Goal: Information Seeking & Learning: Find specific fact

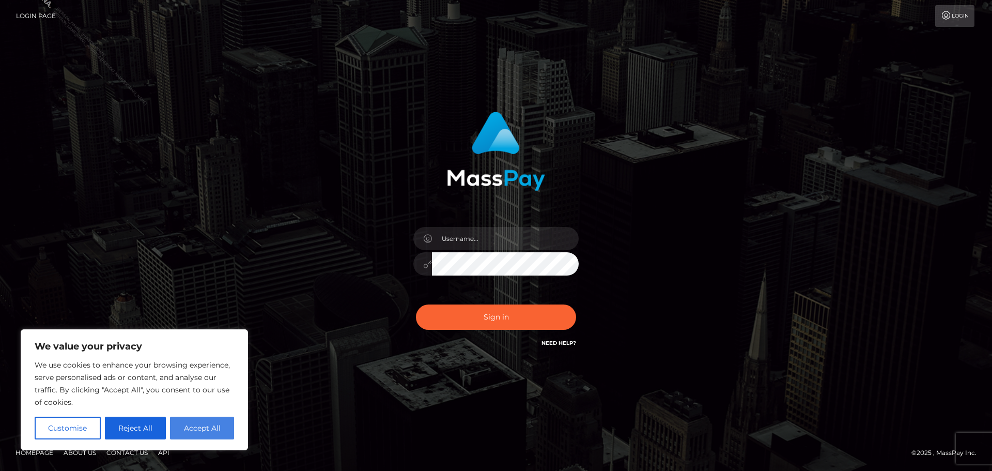
drag, startPoint x: 209, startPoint y: 418, endPoint x: 225, endPoint y: 404, distance: 20.9
click at [209, 417] on button "Accept All" at bounding box center [202, 427] width 64 height 23
checkbox input "true"
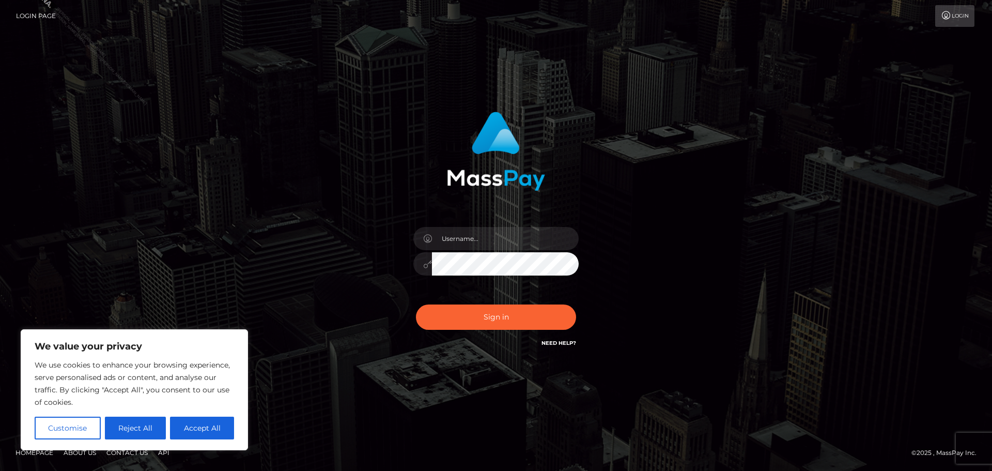
checkbox input "true"
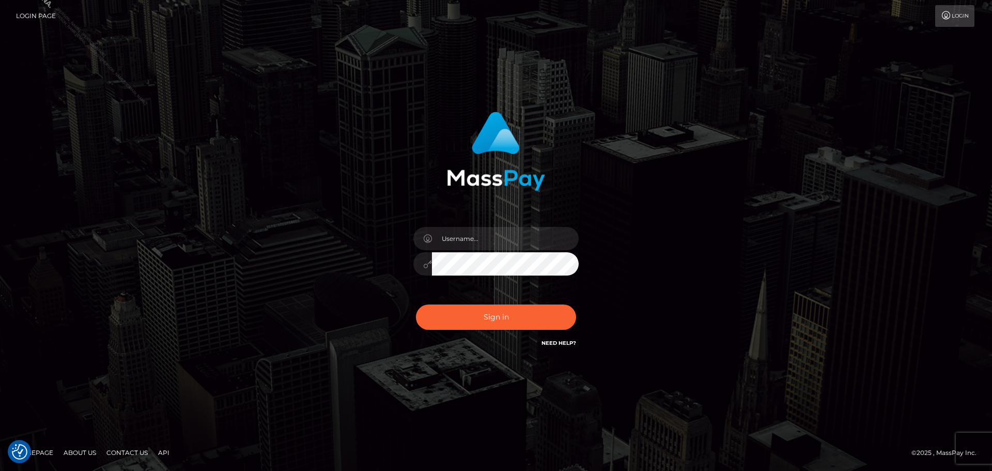
drag, startPoint x: 368, startPoint y: 302, endPoint x: 429, endPoint y: 274, distance: 67.5
click at [377, 294] on div "Sign in" at bounding box center [496, 230] width 271 height 253
click at [502, 252] on div at bounding box center [496, 258] width 181 height 79
click at [504, 246] on input "text" at bounding box center [505, 238] width 147 height 23
type input "Philip.Silversocial"
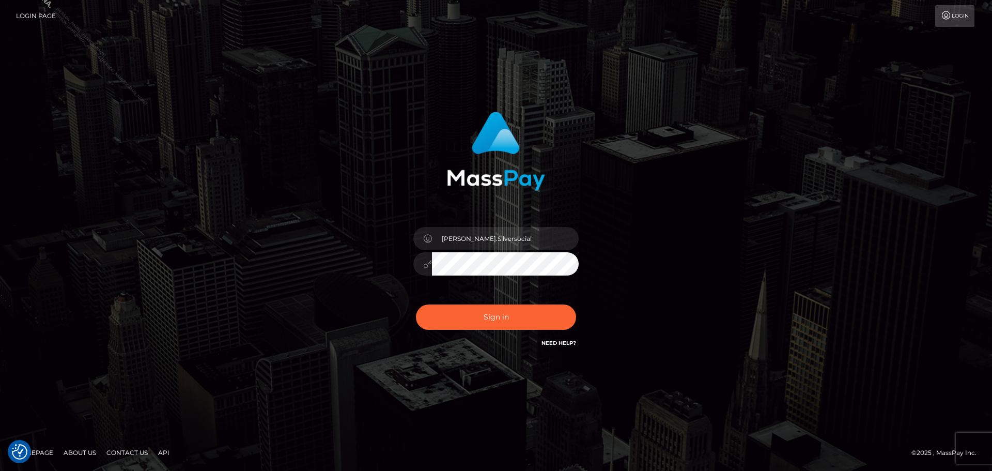
click at [416, 304] on button "Sign in" at bounding box center [496, 316] width 160 height 25
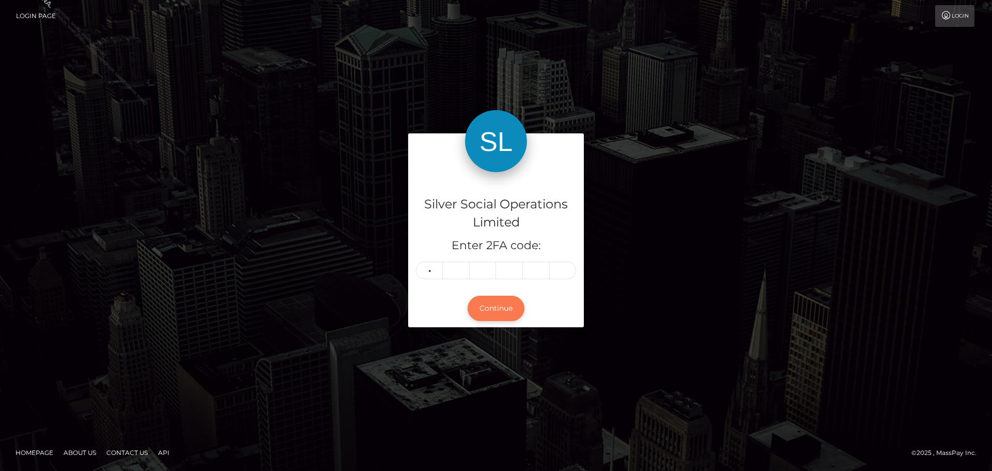
type input "7"
type input "2"
type input "5"
type input "6"
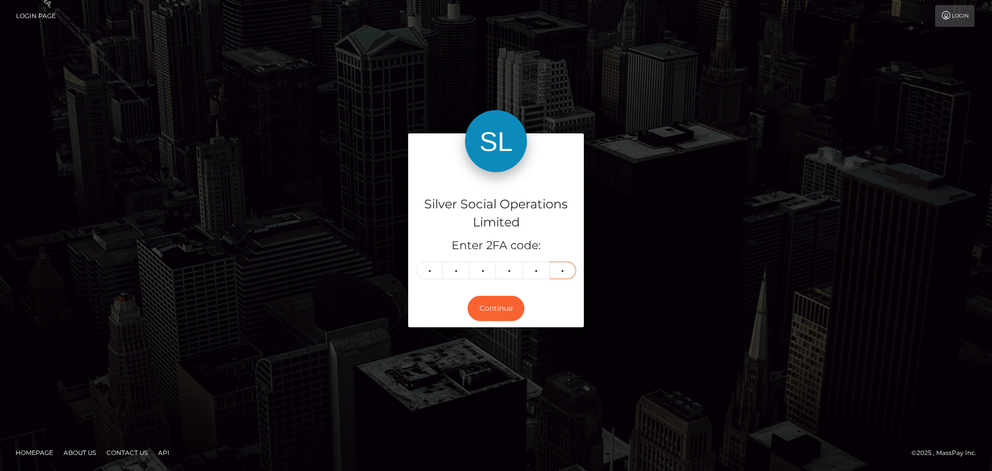
type input "9"
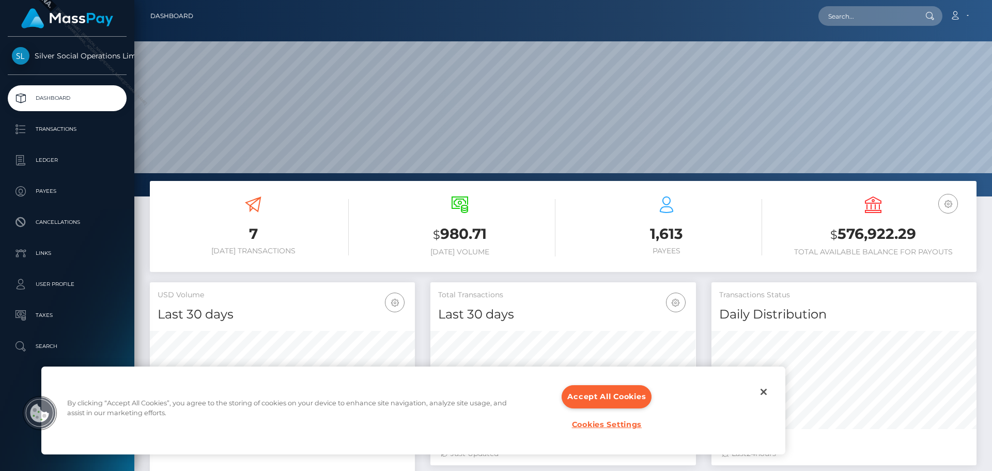
scroll to position [183, 266]
click at [639, 395] on button "Accept All Cookies" at bounding box center [607, 396] width 90 height 23
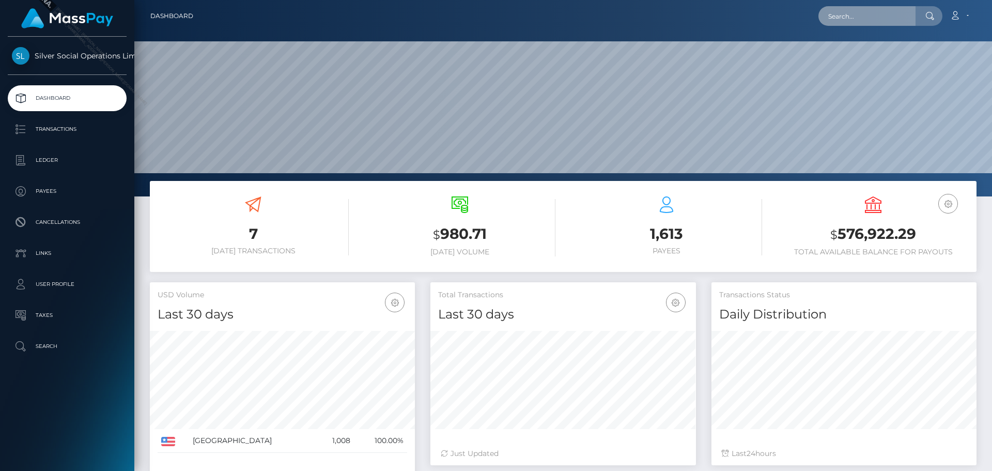
click at [861, 13] on input "text" at bounding box center [866, 16] width 97 height 20
paste input "[EMAIL_ADDRESS][DOMAIN_NAME]"
click at [771, 21] on div "machenmatthew76@gmail.com Loading... Loading... Account Edit Profile" at bounding box center [588, 16] width 774 height 22
click at [854, 17] on input "[EMAIL_ADDRESS][DOMAIN_NAME]" at bounding box center [866, 16] width 97 height 20
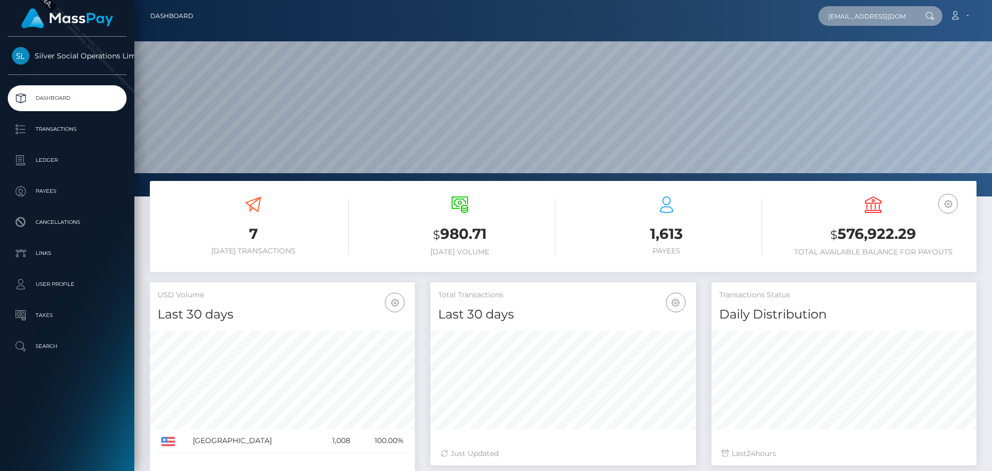
click at [892, 15] on input "[EMAIL_ADDRESS][DOMAIN_NAME]" at bounding box center [866, 16] width 97 height 20
click at [764, 39] on div at bounding box center [563, 98] width 858 height 196
click at [875, 17] on input "[EMAIL_ADDRESS][DOMAIN_NAME]" at bounding box center [866, 16] width 97 height 20
paste input "275635"
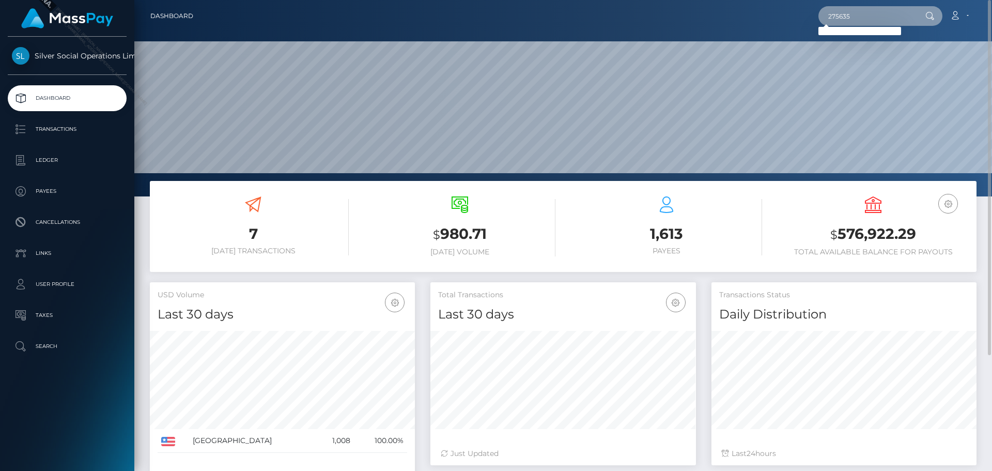
type input "275635"
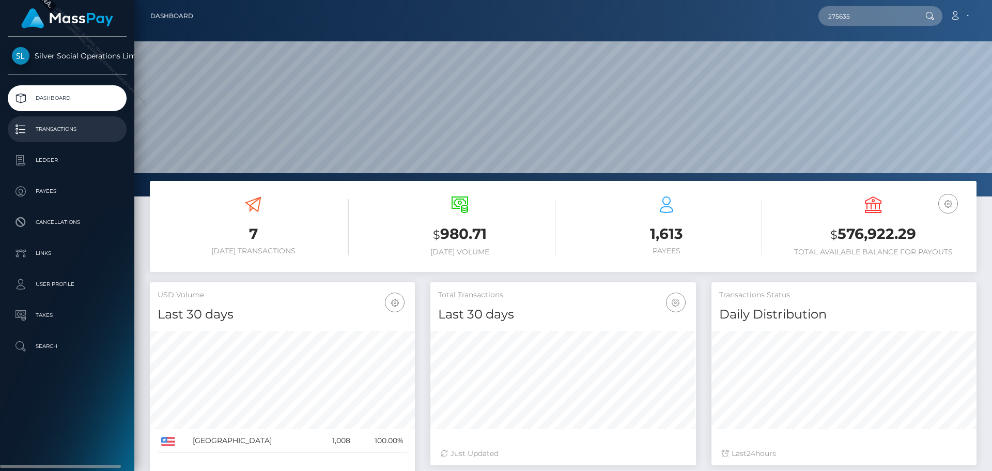
click at [74, 127] on p "Transactions" at bounding box center [67, 128] width 111 height 15
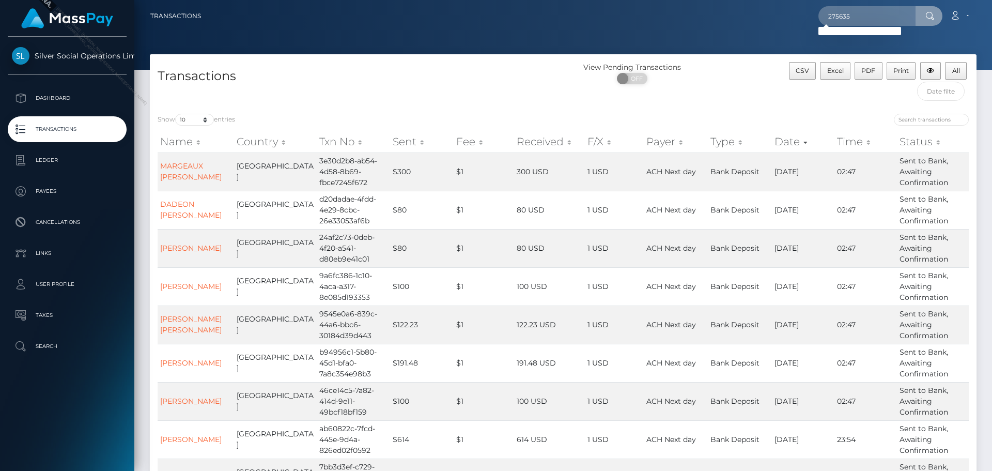
type input "275635"
click at [699, 27] on nav "Transactions 275635 Loading... Loading... Account Logout" at bounding box center [563, 16] width 858 height 32
click at [953, 119] on input "search" at bounding box center [931, 120] width 75 height 12
paste input "275635"
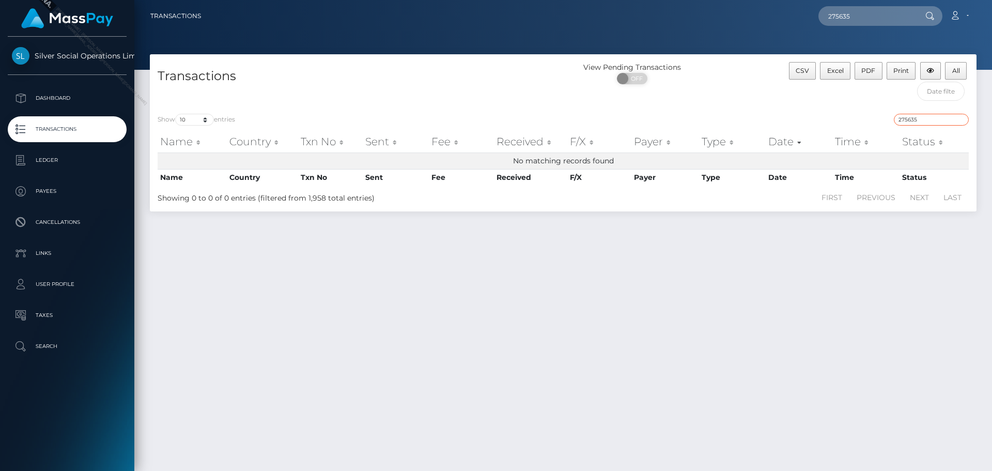
click at [926, 117] on input "275635" at bounding box center [931, 120] width 75 height 12
paste input "machenmatthew76@gmail.com"
type input "machenmatthew76@gmail.com"
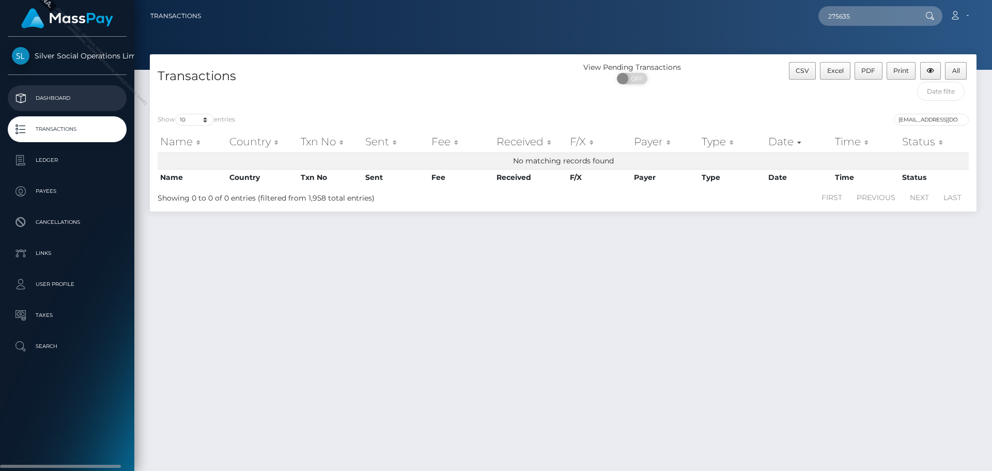
click at [59, 95] on p "Dashboard" at bounding box center [67, 97] width 111 height 15
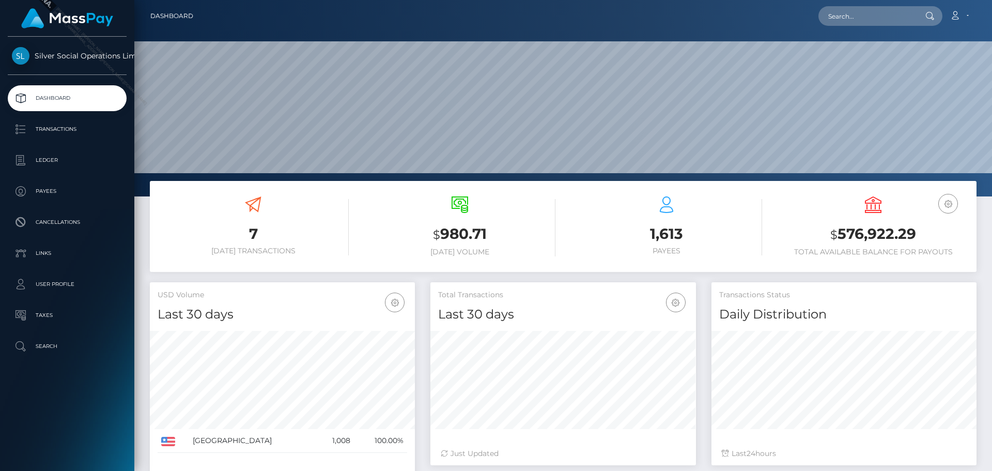
scroll to position [183, 266]
click at [875, 21] on input "text" at bounding box center [866, 16] width 97 height 20
paste input "[EMAIL_ADDRESS][DOMAIN_NAME]"
click at [932, 16] on icon at bounding box center [929, 16] width 9 height 8
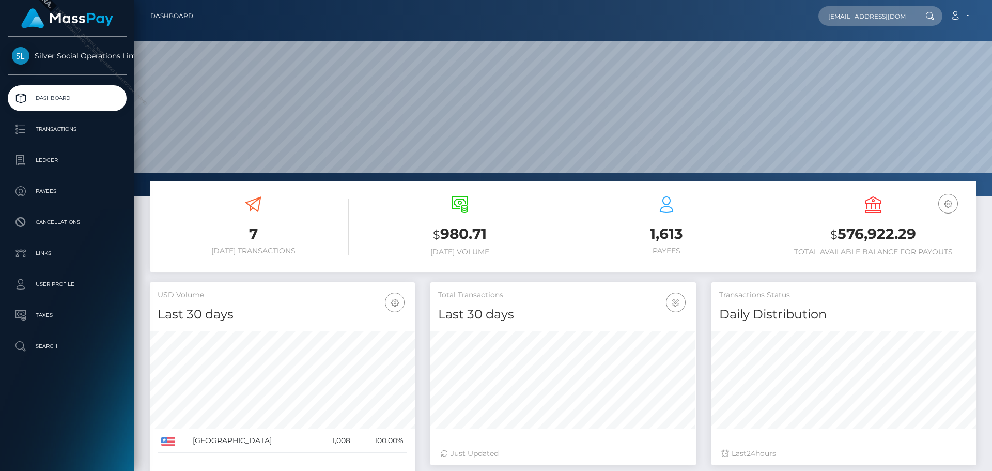
click at [932, 16] on icon at bounding box center [929, 16] width 9 height 8
drag, startPoint x: 932, startPoint y: 16, endPoint x: 841, endPoint y: 34, distance: 92.2
click at [928, 17] on icon at bounding box center [929, 16] width 9 height 8
click at [871, 15] on input "[EMAIL_ADDRESS][DOMAIN_NAME]" at bounding box center [866, 16] width 97 height 20
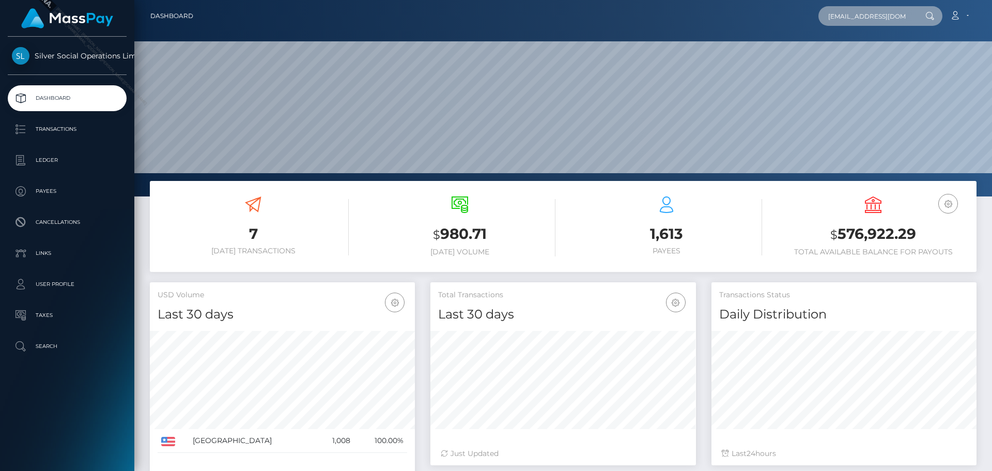
paste input "275635"
click at [860, 24] on input "275635" at bounding box center [866, 16] width 97 height 20
type input "275635"
click at [856, 30] on nav "Dashboard 275635 Loading... Loading..." at bounding box center [563, 16] width 858 height 32
click at [864, 13] on input "275635" at bounding box center [866, 16] width 97 height 20
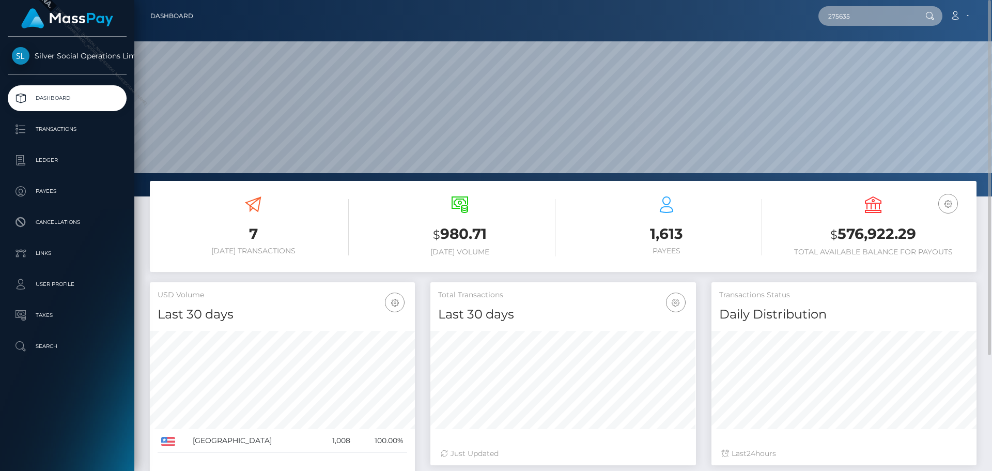
click at [863, 15] on input "275635" at bounding box center [866, 16] width 97 height 20
click at [849, 17] on input "text" at bounding box center [866, 16] width 97 height 20
paste input "275635"
click at [853, 33] on div "Loading... Loading..." at bounding box center [859, 31] width 83 height 8
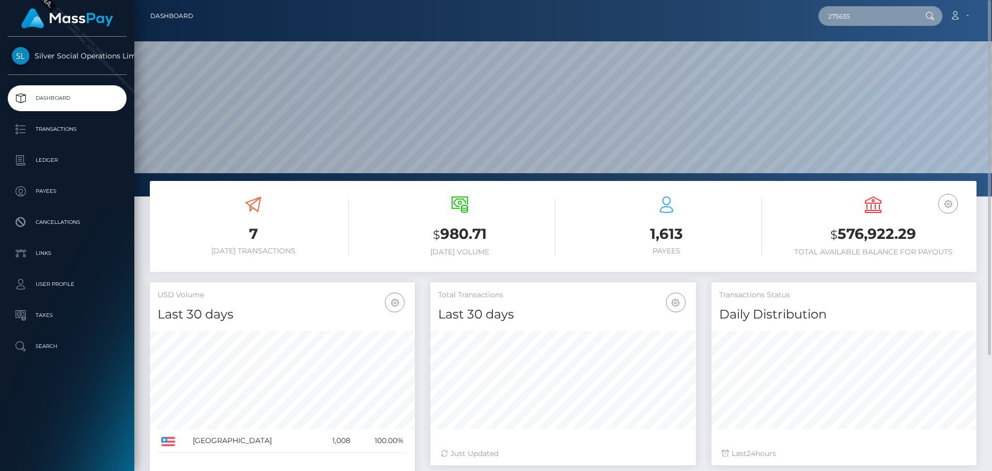
click at [854, 19] on input "275635" at bounding box center [866, 16] width 97 height 20
paste input "[PERSON_NAME] [PERSON_NAME]"
type input "[PERSON_NAME] [PERSON_NAME]"
click at [862, 29] on div "Loading... Loading..." at bounding box center [859, 31] width 83 height 8
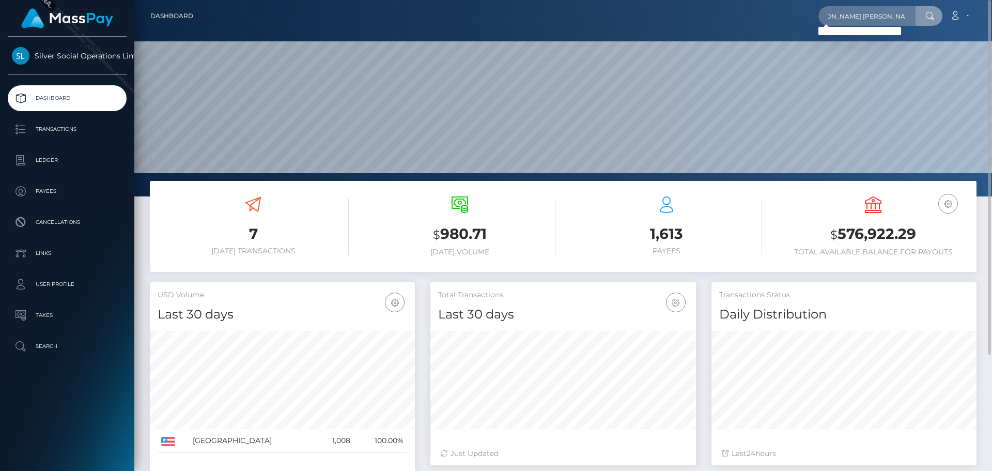
scroll to position [0, 0]
